Goal: Transaction & Acquisition: Purchase product/service

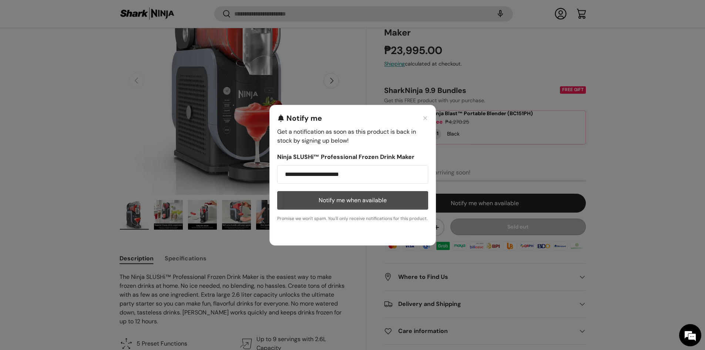
type input "**********"
click at [391, 202] on button "Notify me when available" at bounding box center [352, 200] width 151 height 19
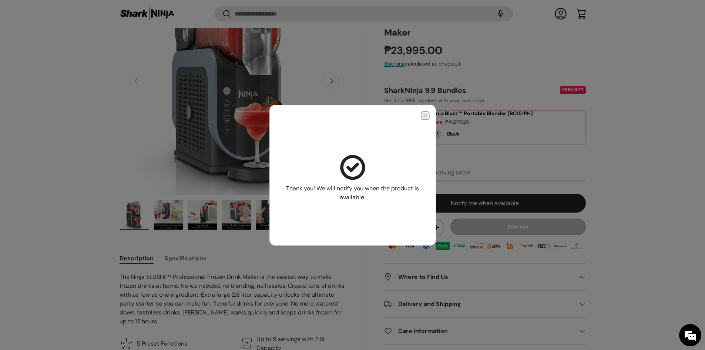
click at [427, 117] on icon "Close modal" at bounding box center [425, 116] width 6 height 6
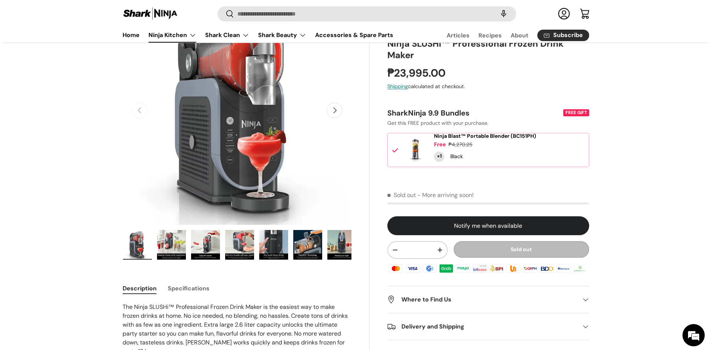
scroll to position [74, 0]
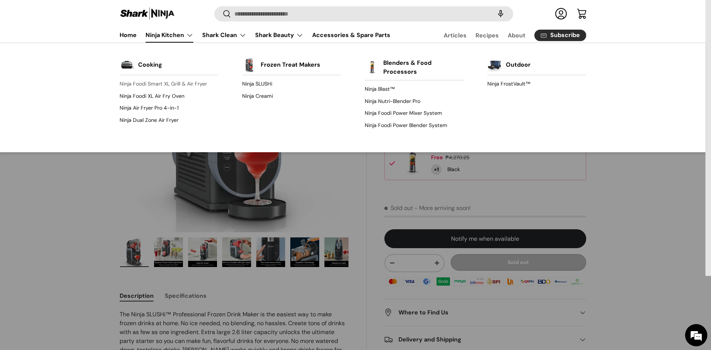
click at [187, 86] on link "Ninja Foodi Smart XL Grill & Air Fryer" at bounding box center [169, 84] width 99 height 12
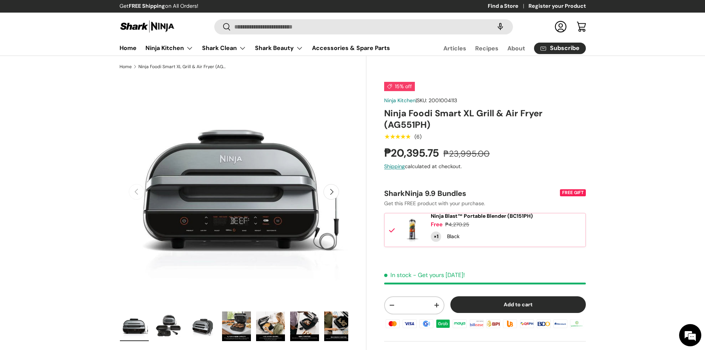
click at [333, 197] on button "Next" at bounding box center [331, 192] width 16 height 16
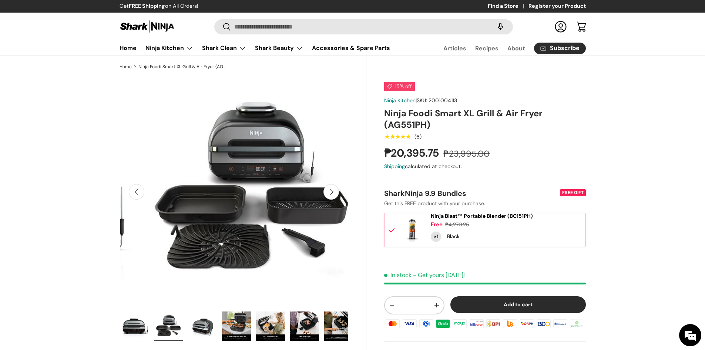
scroll to position [0, 233]
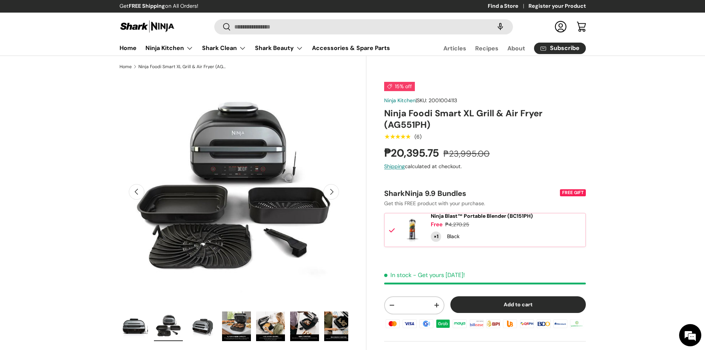
click at [332, 191] on button "Next" at bounding box center [331, 192] width 16 height 16
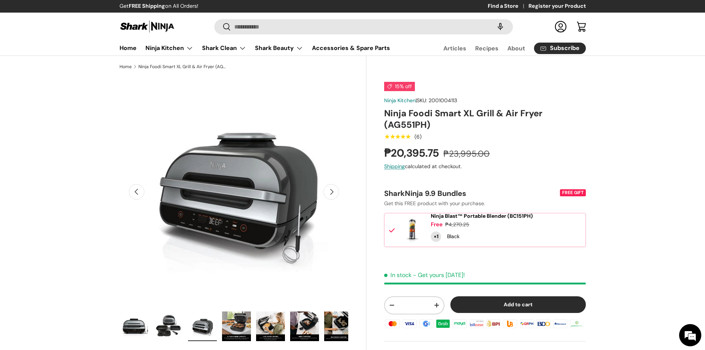
scroll to position [0, 466]
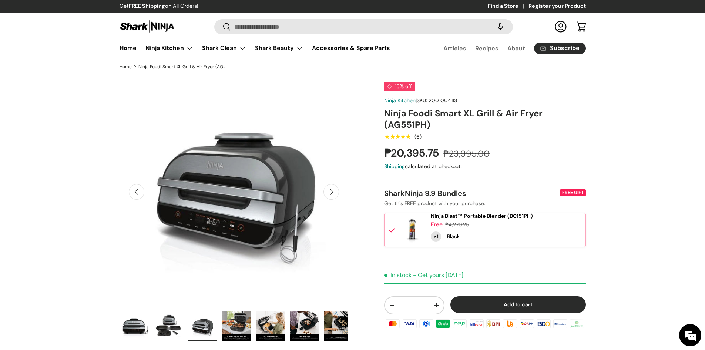
click at [328, 194] on button "Next" at bounding box center [331, 192] width 16 height 16
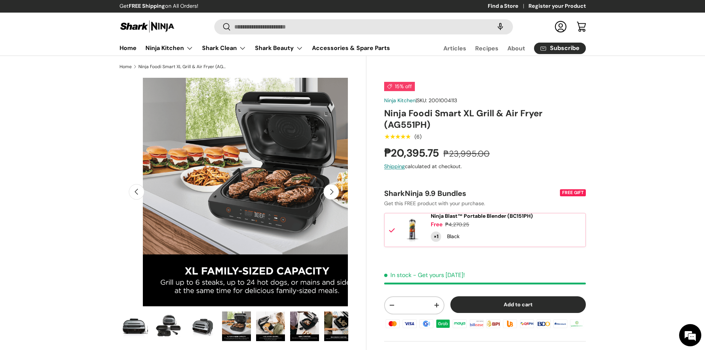
scroll to position [0, 698]
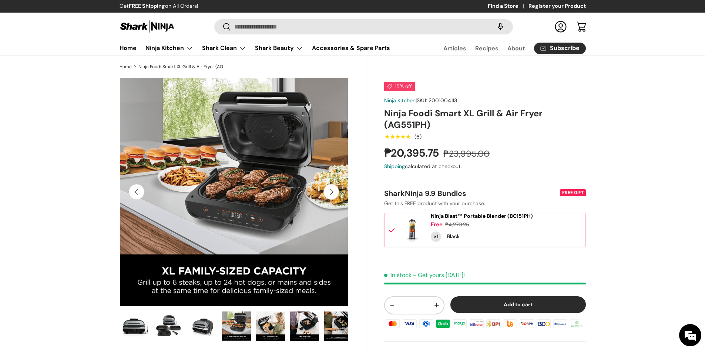
click at [329, 191] on button "Next" at bounding box center [331, 192] width 16 height 16
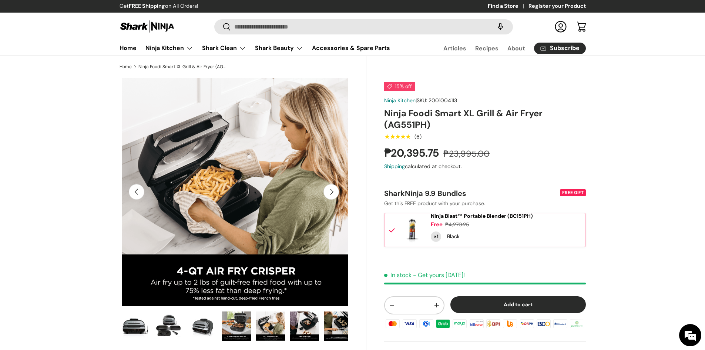
scroll to position [0, 931]
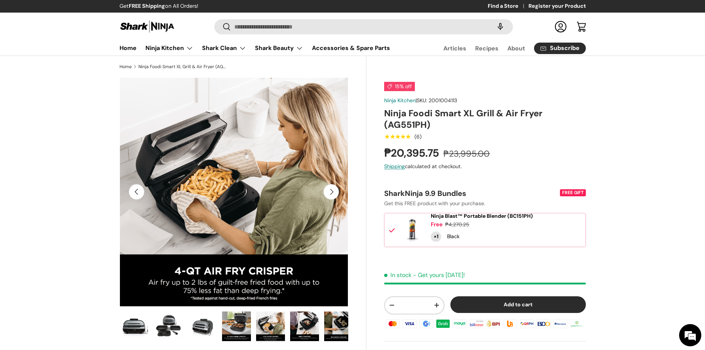
click at [328, 193] on button "Next" at bounding box center [331, 192] width 16 height 16
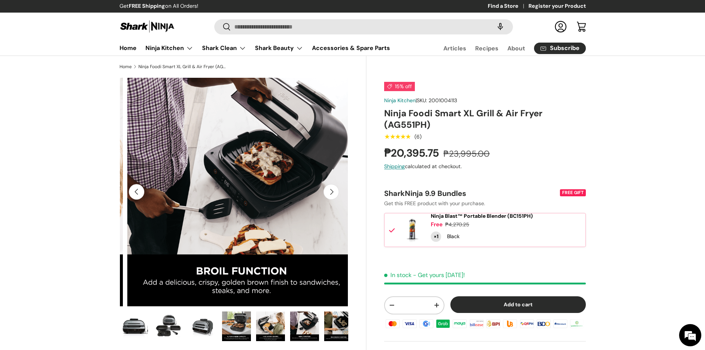
scroll to position [0, 1164]
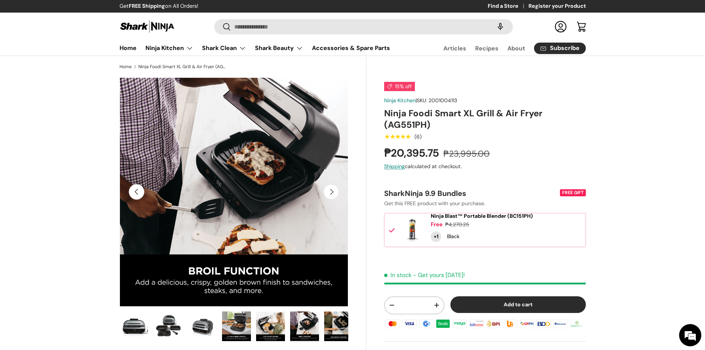
click at [328, 193] on button "Next" at bounding box center [331, 192] width 16 height 16
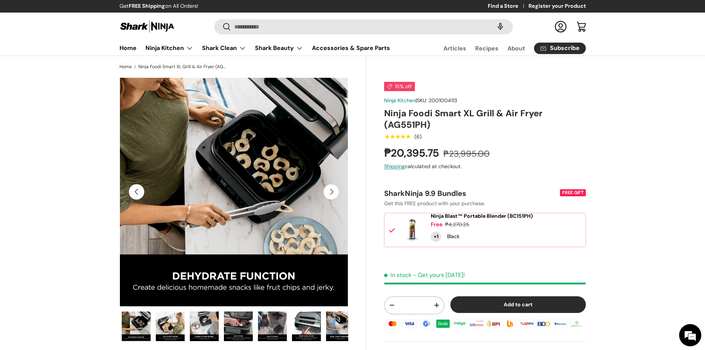
scroll to position [0, 204]
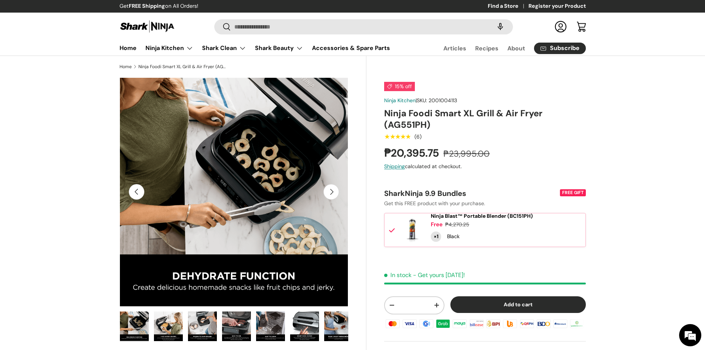
click at [328, 193] on button "Next" at bounding box center [331, 192] width 16 height 16
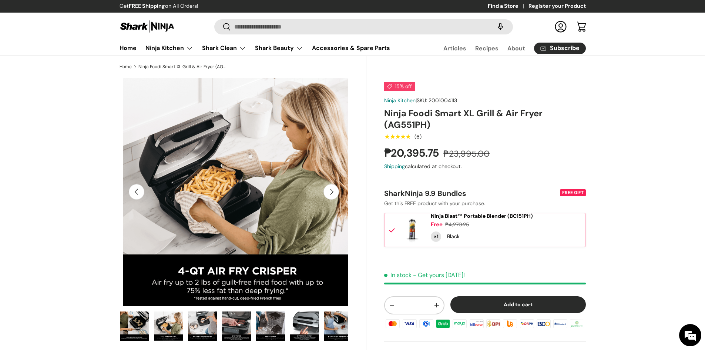
scroll to position [0, 1629]
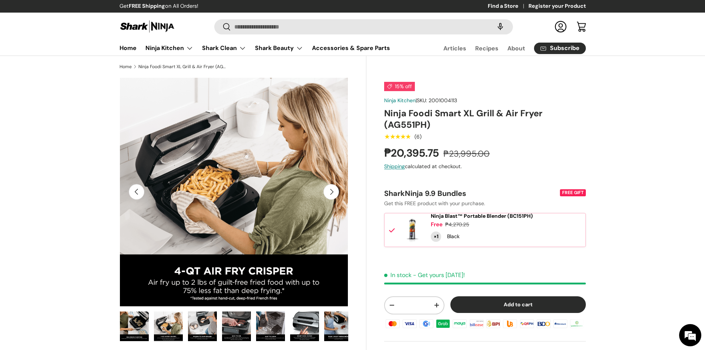
click at [331, 191] on button "Next" at bounding box center [331, 192] width 16 height 16
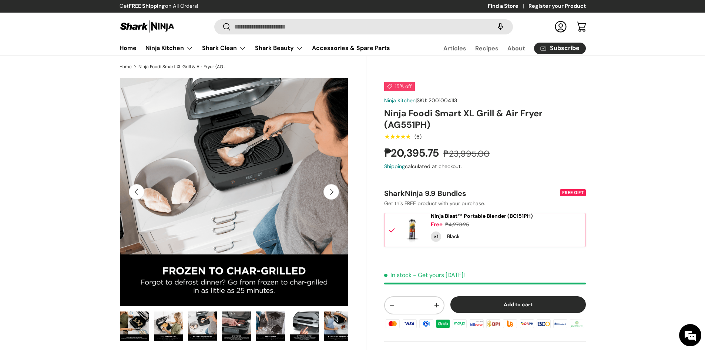
click at [331, 191] on button "Next" at bounding box center [331, 192] width 16 height 16
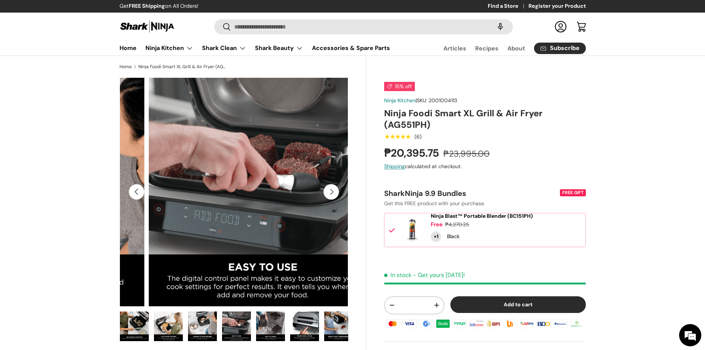
scroll to position [0, 2094]
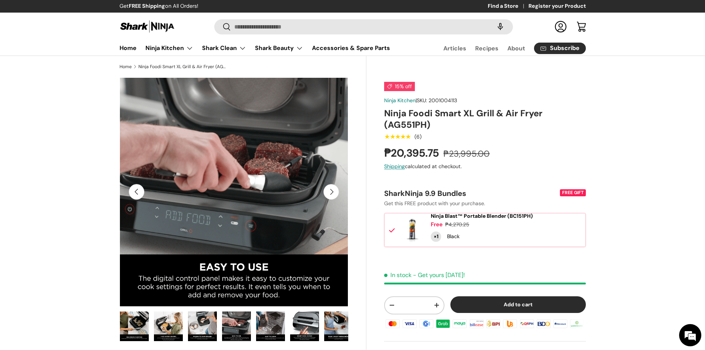
click at [331, 191] on button "Next" at bounding box center [331, 192] width 16 height 16
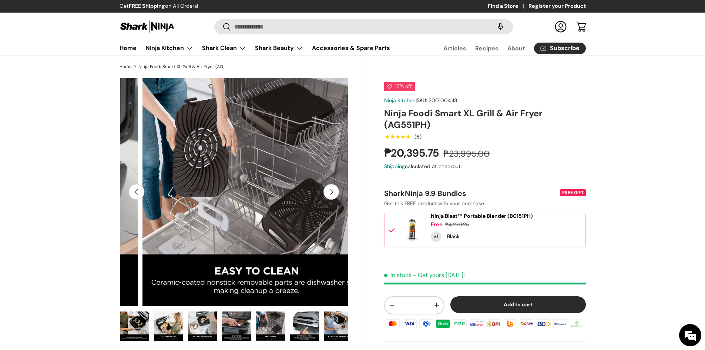
scroll to position [0, 2327]
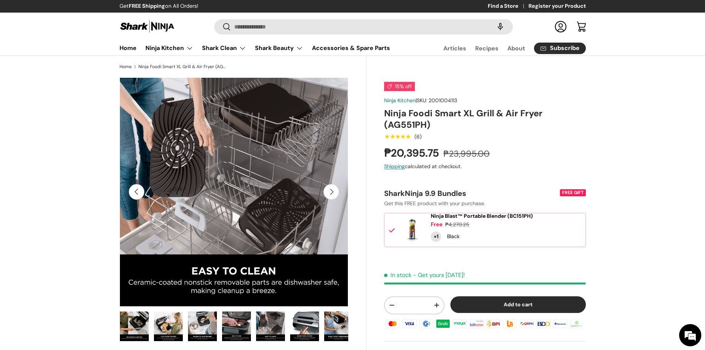
click at [331, 191] on button "Next" at bounding box center [331, 192] width 16 height 16
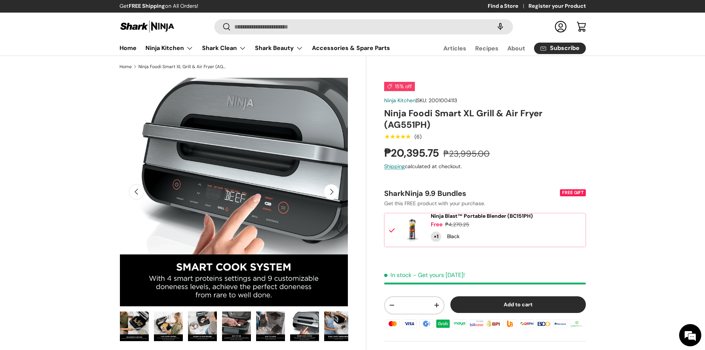
click at [331, 191] on button "Next" at bounding box center [331, 192] width 16 height 16
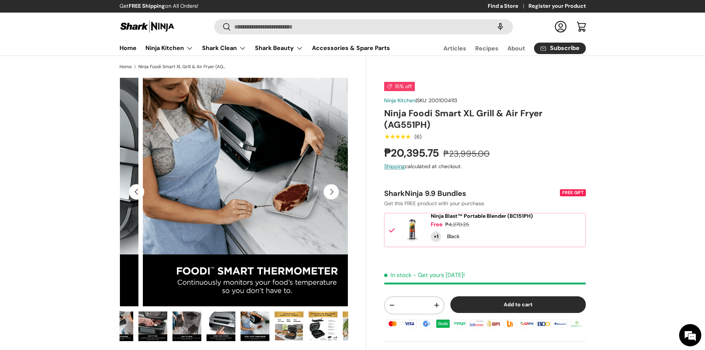
scroll to position [0, 2793]
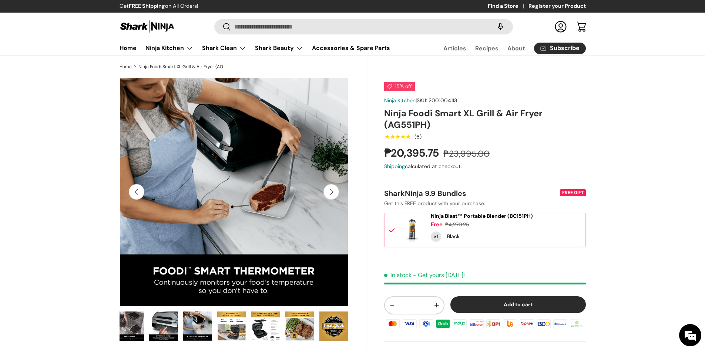
click at [331, 191] on button "Next" at bounding box center [331, 192] width 16 height 16
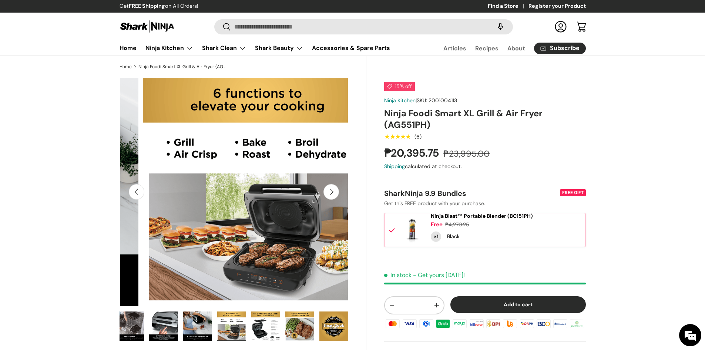
scroll to position [0, 3025]
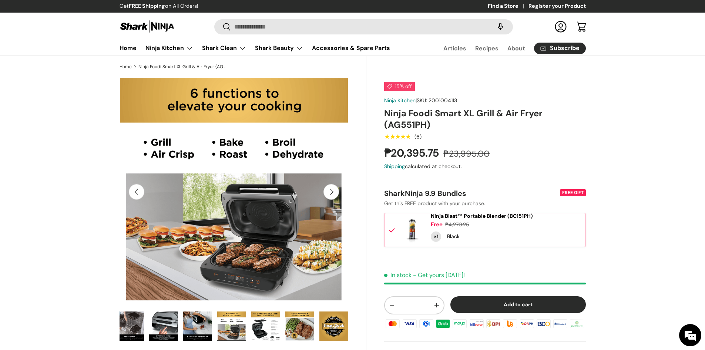
click at [331, 191] on button "Next" at bounding box center [331, 192] width 16 height 16
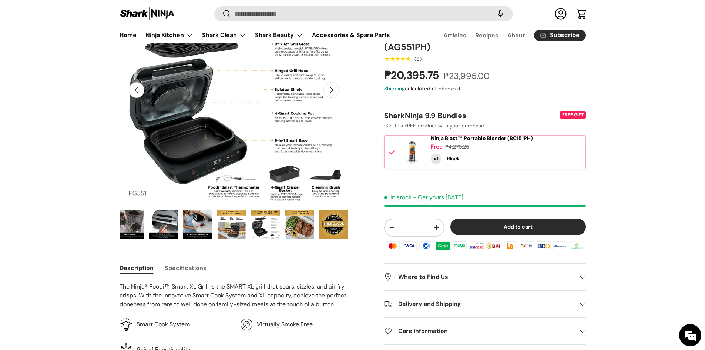
scroll to position [110, 0]
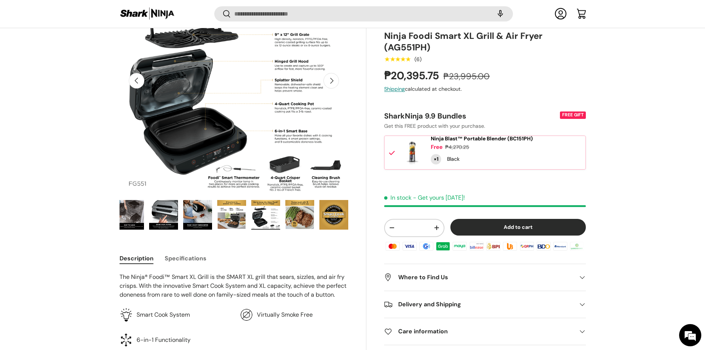
click at [556, 233] on button "Add to cart" at bounding box center [517, 227] width 135 height 17
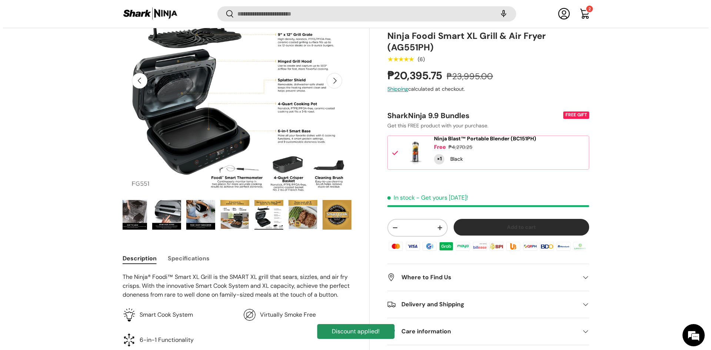
scroll to position [0, 0]
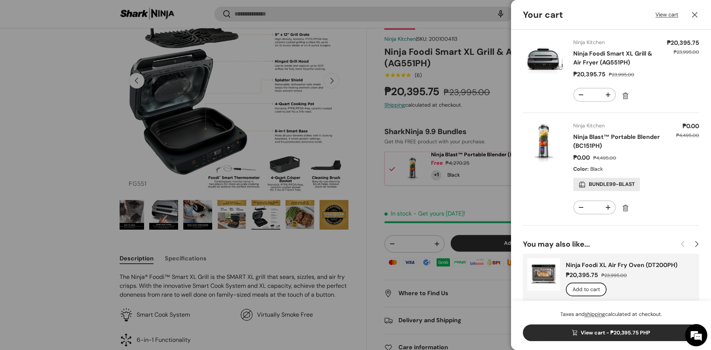
click at [375, 195] on div at bounding box center [355, 175] width 711 height 350
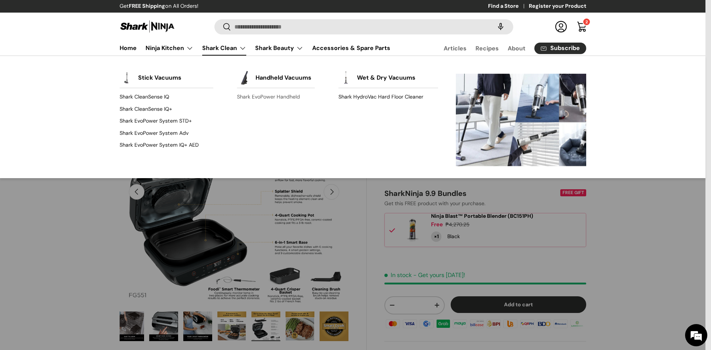
click at [258, 94] on link "Shark EvoPower Handheld" at bounding box center [276, 97] width 78 height 12
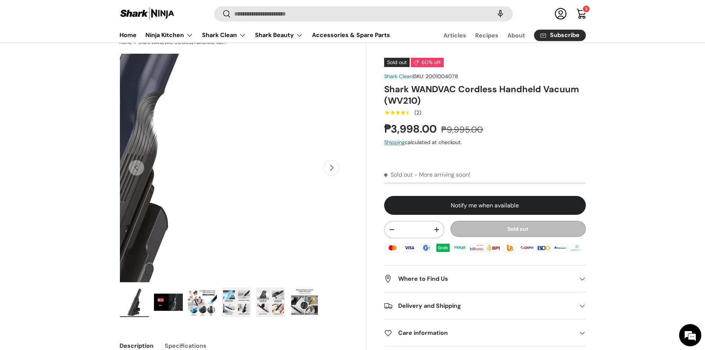
scroll to position [37, 0]
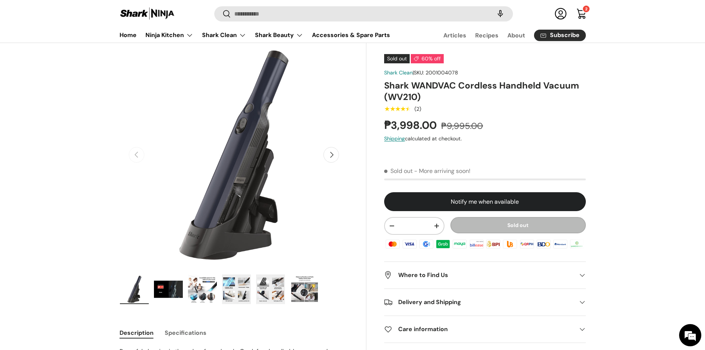
click at [332, 149] on button "Next" at bounding box center [331, 155] width 16 height 16
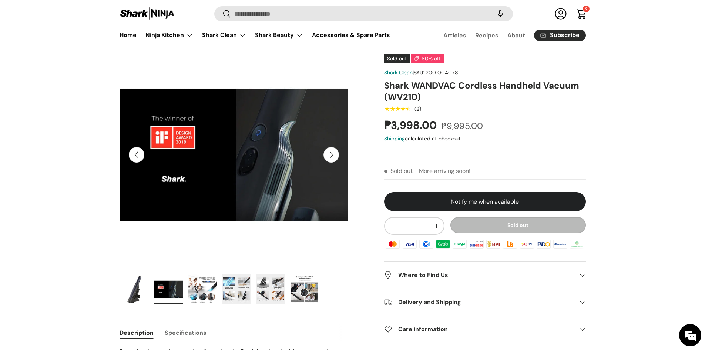
click at [332, 149] on button "Next" at bounding box center [331, 155] width 16 height 16
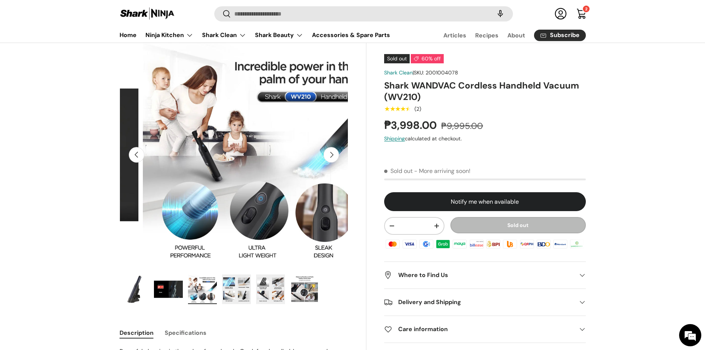
scroll to position [0, 466]
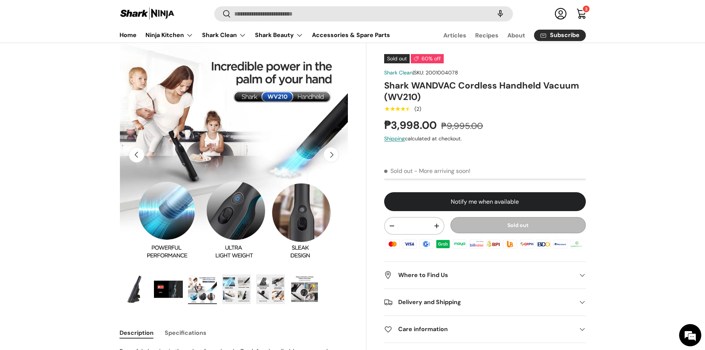
click at [332, 149] on button "Next" at bounding box center [331, 155] width 16 height 16
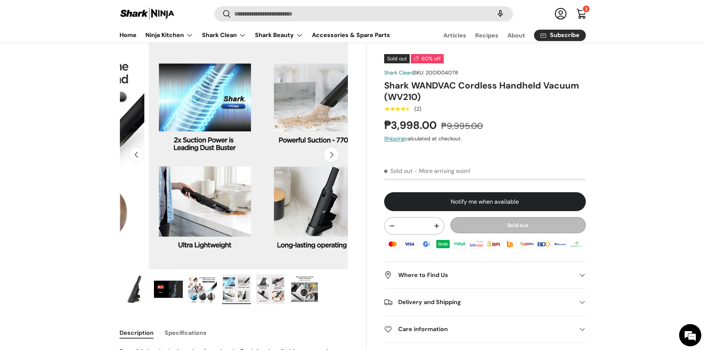
scroll to position [0, 698]
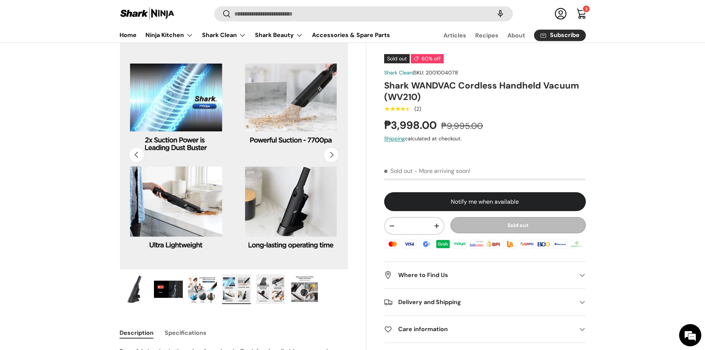
click at [332, 149] on button "Next" at bounding box center [331, 155] width 16 height 16
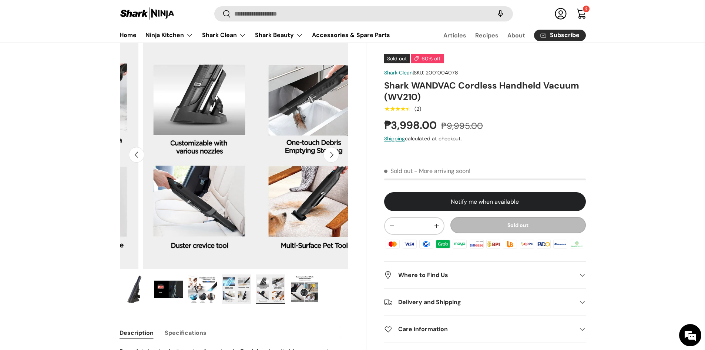
scroll to position [0, 931]
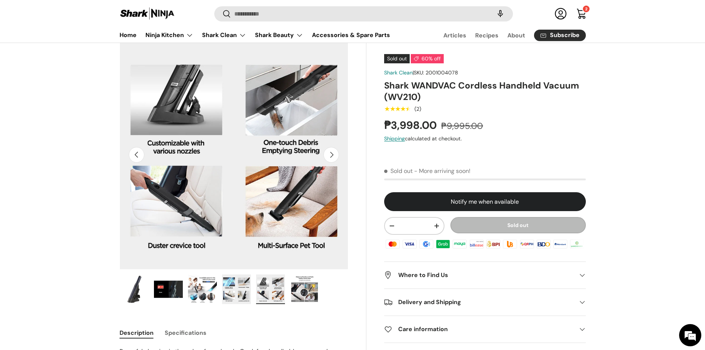
click at [332, 149] on button "Next" at bounding box center [331, 155] width 16 height 16
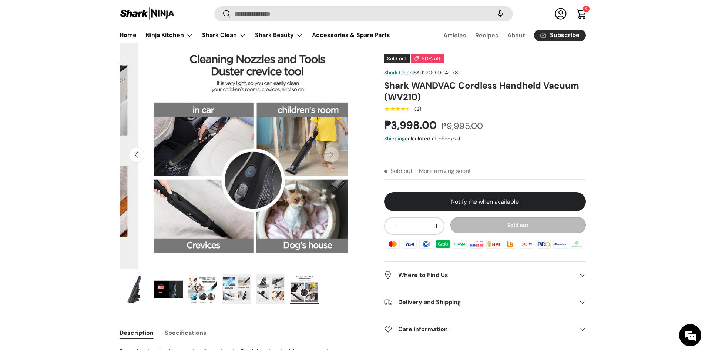
scroll to position [0, 1164]
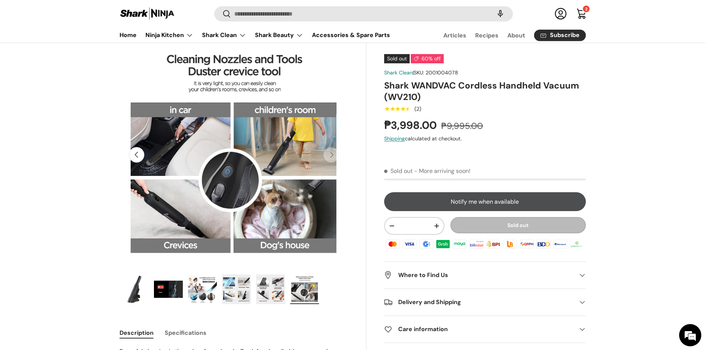
click at [494, 201] on div at bounding box center [484, 204] width 201 height 25
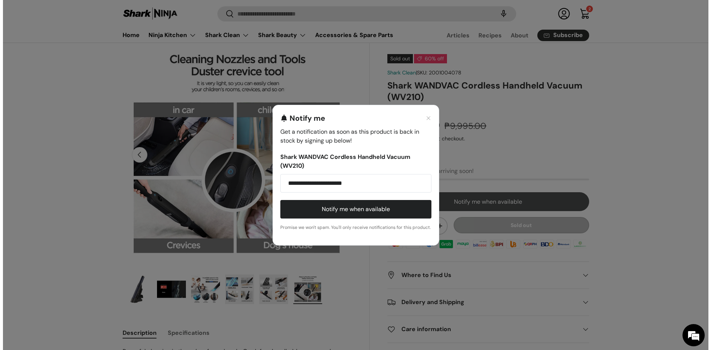
scroll to position [0, 0]
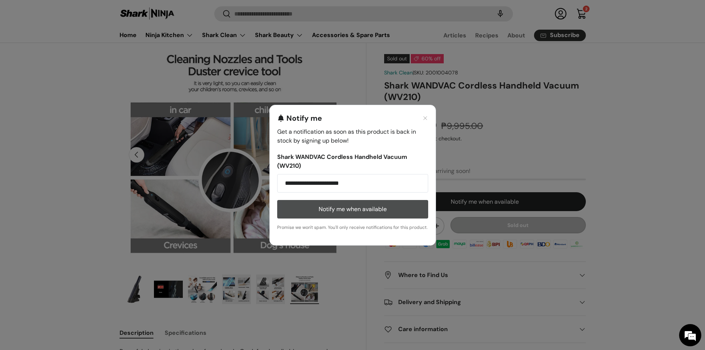
click at [381, 208] on button "Notify me when available" at bounding box center [352, 209] width 151 height 19
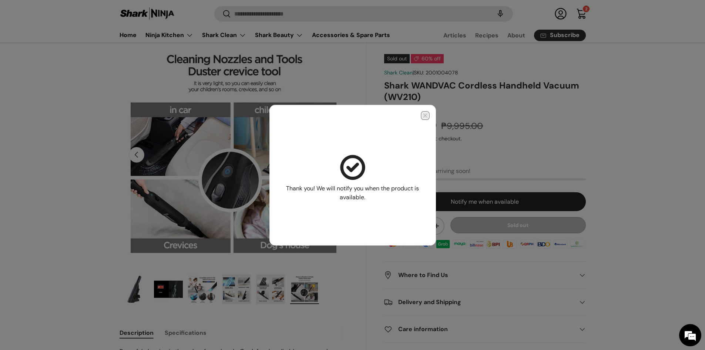
click at [425, 114] on icon "Close modal" at bounding box center [425, 116] width 6 height 6
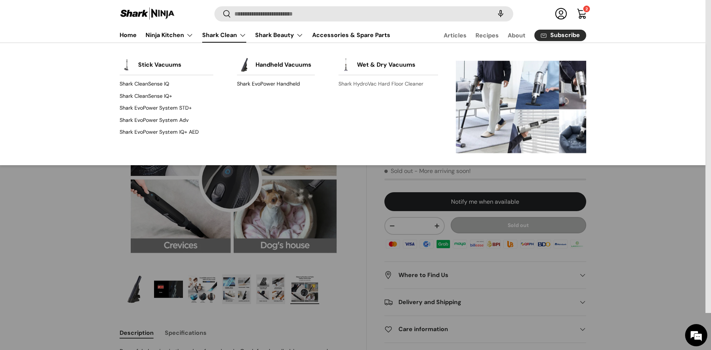
click at [392, 82] on link "Shark HydroVac Hard Floor Cleaner" at bounding box center [388, 84] width 100 height 12
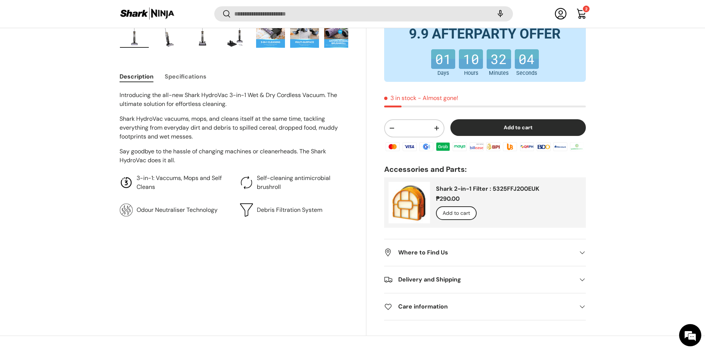
scroll to position [295, 0]
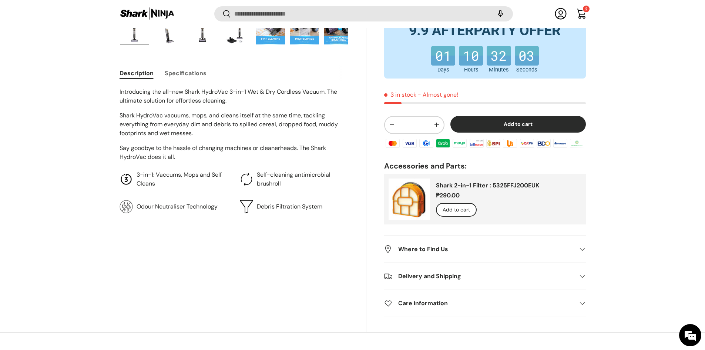
click at [528, 133] on button "Add to cart" at bounding box center [517, 124] width 135 height 17
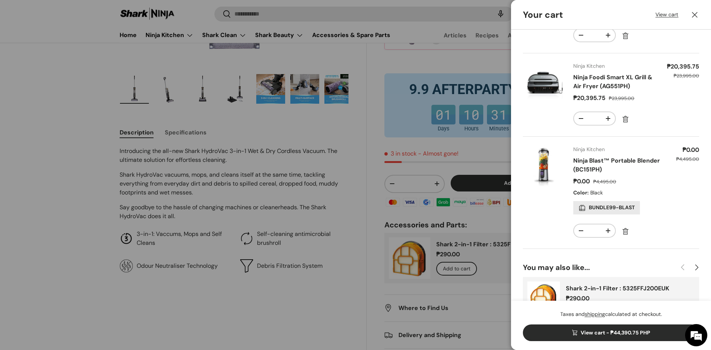
scroll to position [307, 0]
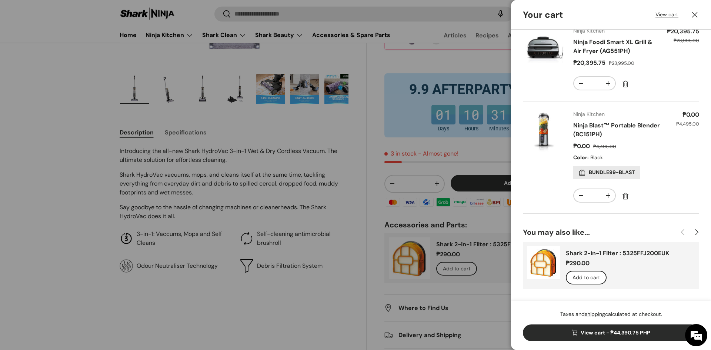
click at [374, 59] on div at bounding box center [355, 175] width 711 height 350
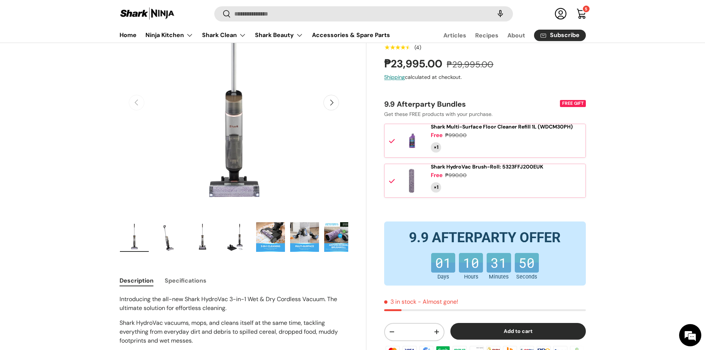
scroll to position [52, 0]
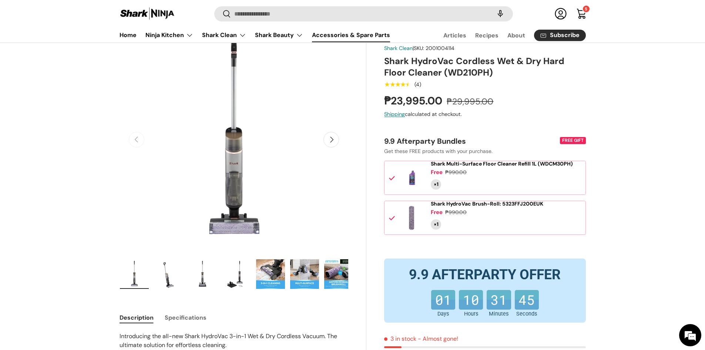
click at [347, 34] on link "Accessories & Spare Parts" at bounding box center [351, 35] width 78 height 14
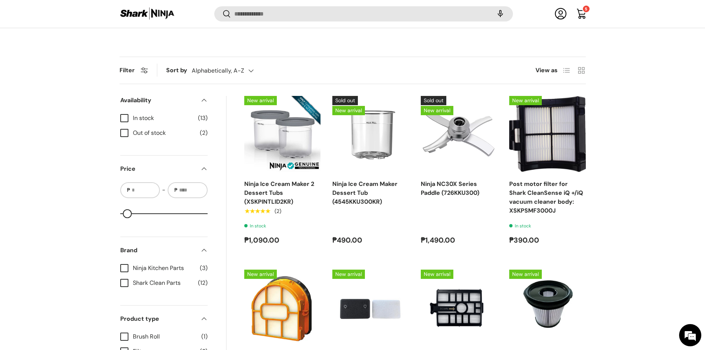
scroll to position [258, 0]
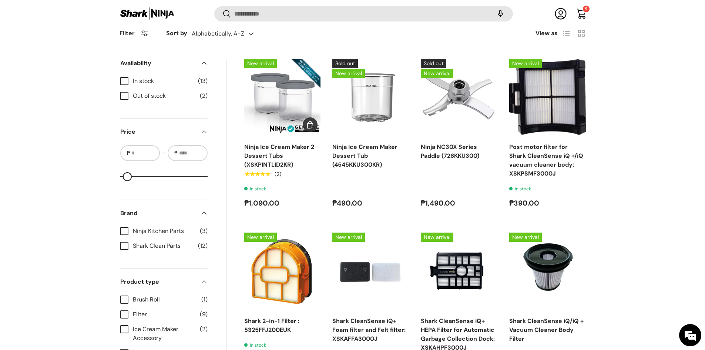
click at [290, 98] on img "Ninja Ice Cream Maker 2 Dessert Tubs (XSKPINTLID2KR)" at bounding box center [282, 97] width 77 height 77
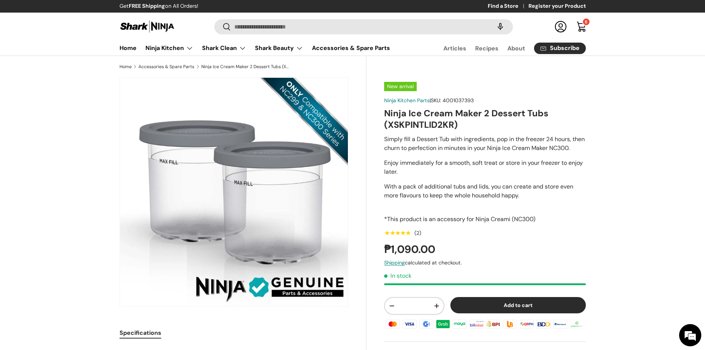
click at [533, 313] on button "Add to cart" at bounding box center [517, 305] width 135 height 17
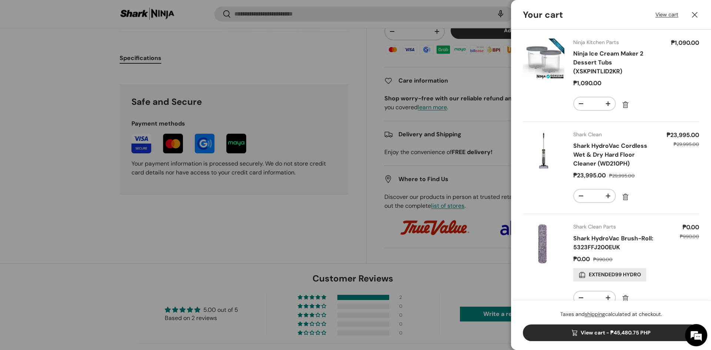
click at [339, 229] on div at bounding box center [355, 175] width 711 height 350
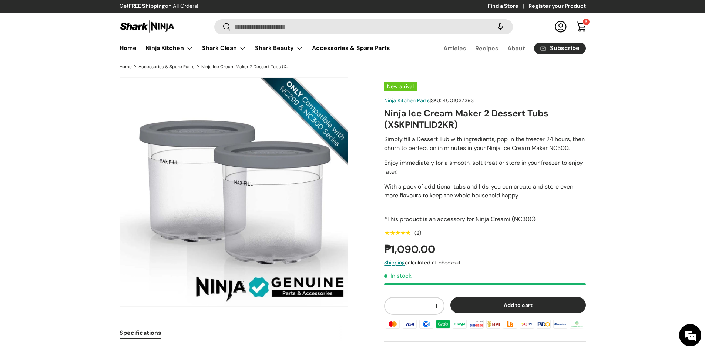
click at [158, 65] on link "Accessories & Spare Parts" at bounding box center [166, 66] width 56 height 4
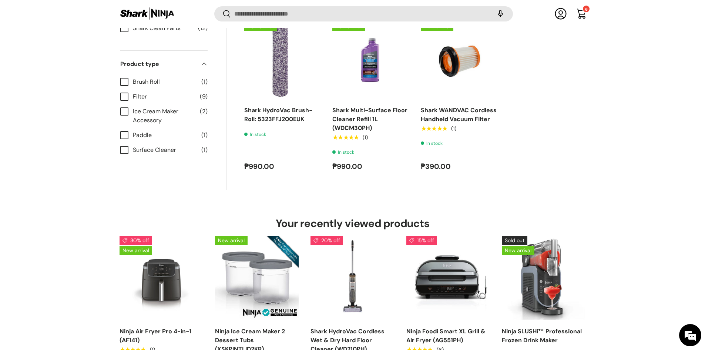
scroll to position [777, 0]
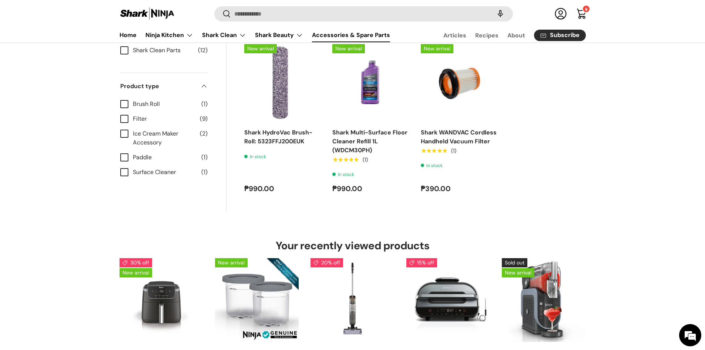
click at [581, 12] on link "Cart 6 6 items" at bounding box center [581, 14] width 16 height 16
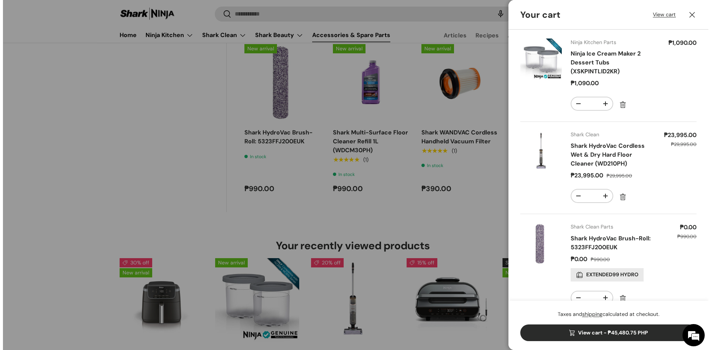
scroll to position [0, 0]
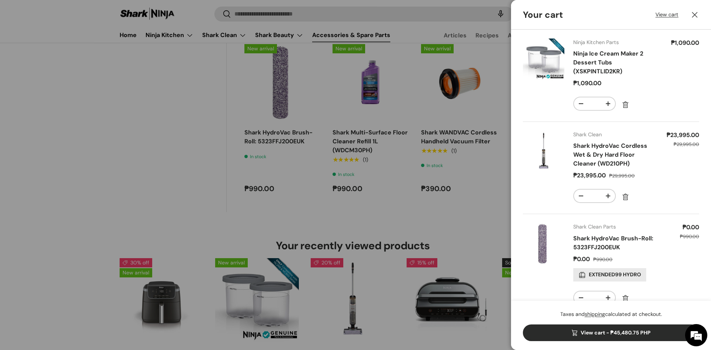
click at [635, 334] on link "View cart - ₱45,480.75 PHP" at bounding box center [611, 332] width 176 height 17
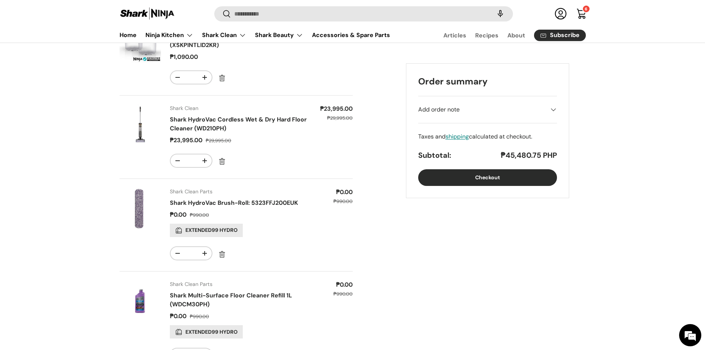
scroll to position [74, 0]
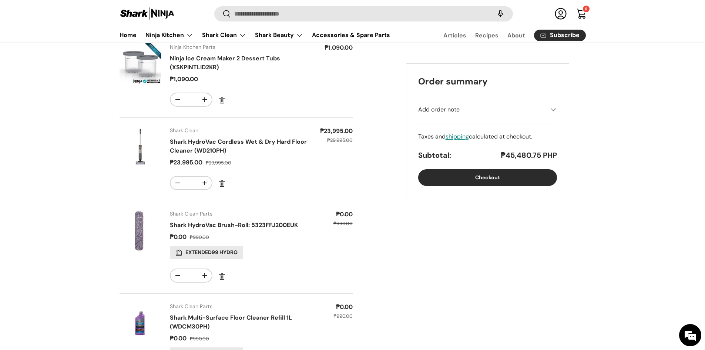
click at [514, 177] on button "Checkout" at bounding box center [487, 177] width 139 height 17
